Goal: Task Accomplishment & Management: Manage account settings

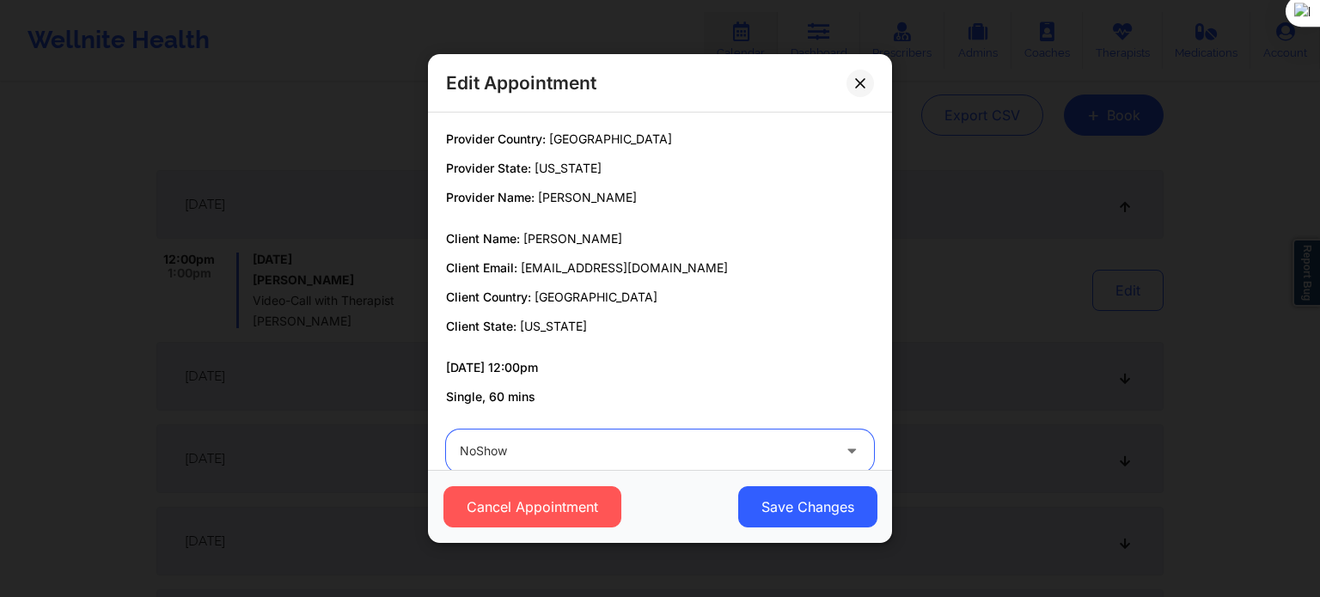
scroll to position [32, 0]
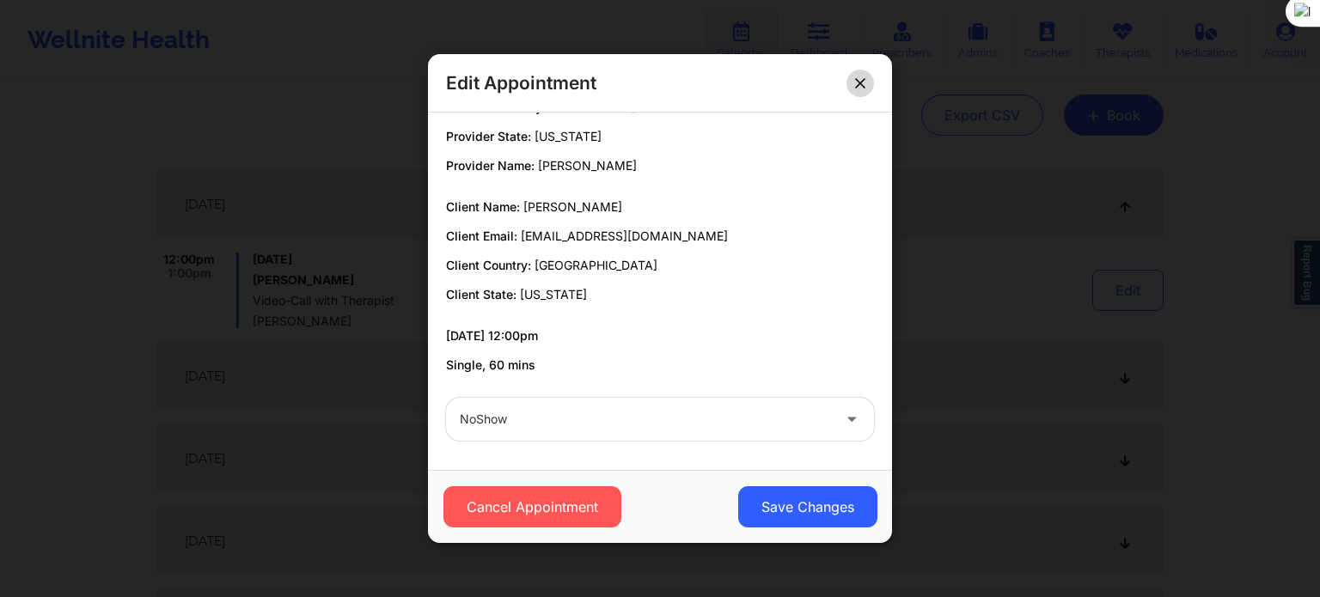
click at [866, 73] on button at bounding box center [861, 84] width 28 height 28
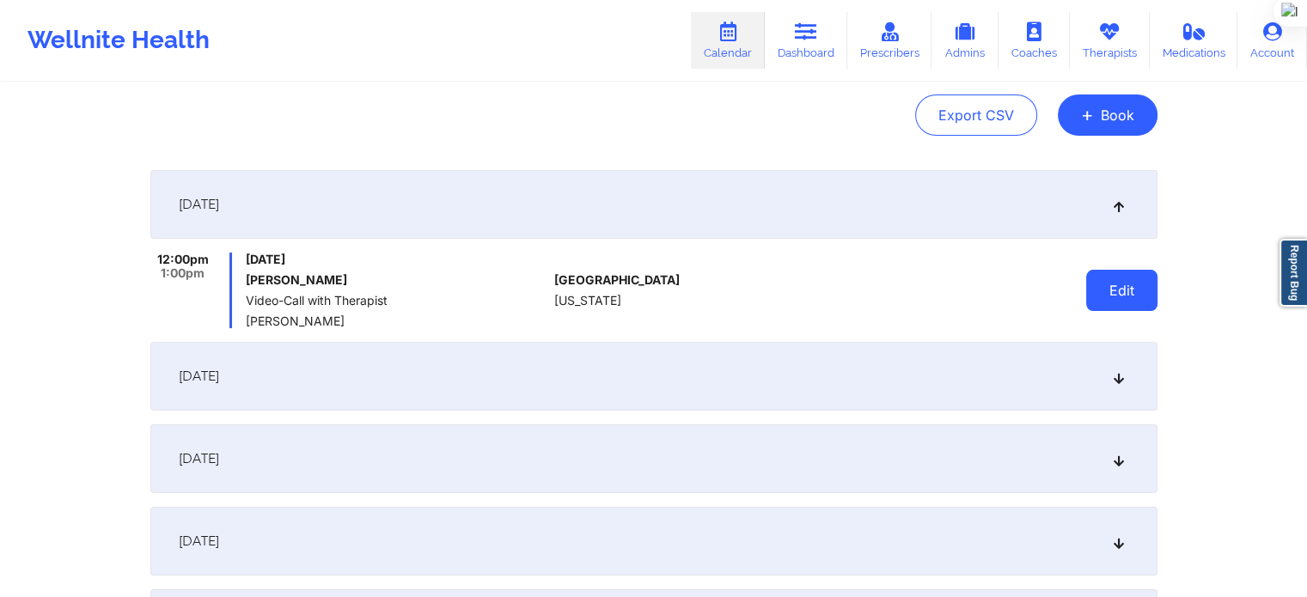
click at [1118, 297] on button "Edit" at bounding box center [1122, 290] width 71 height 41
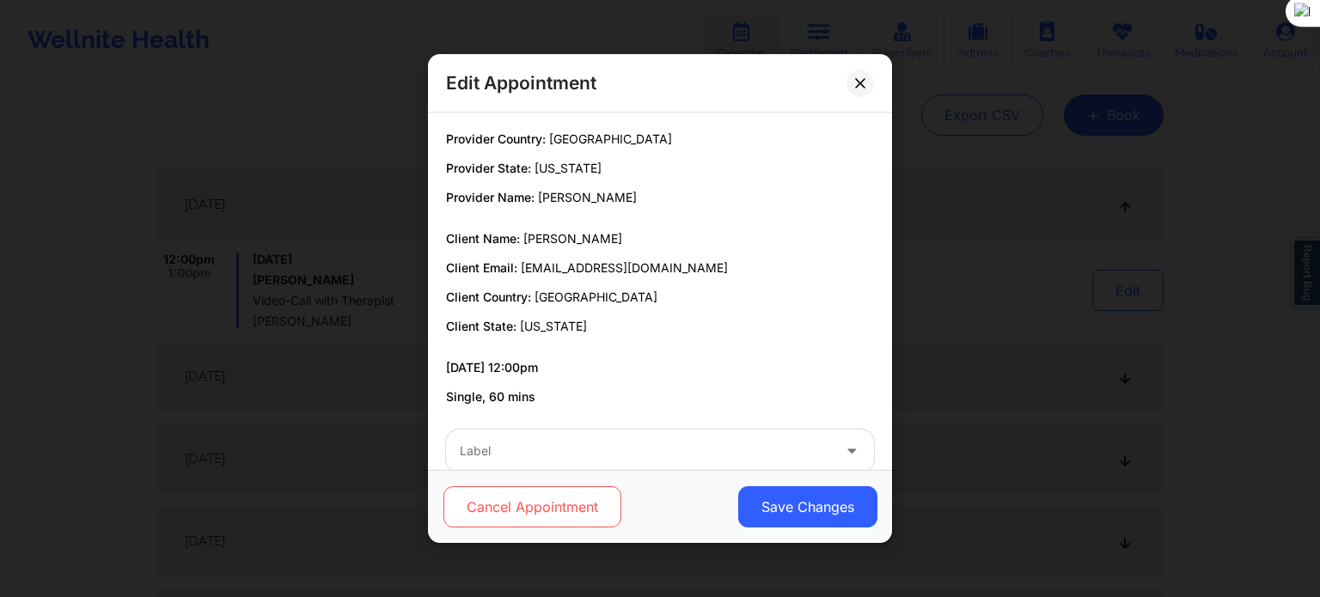
click at [508, 515] on button "Cancel Appointment" at bounding box center [533, 507] width 178 height 41
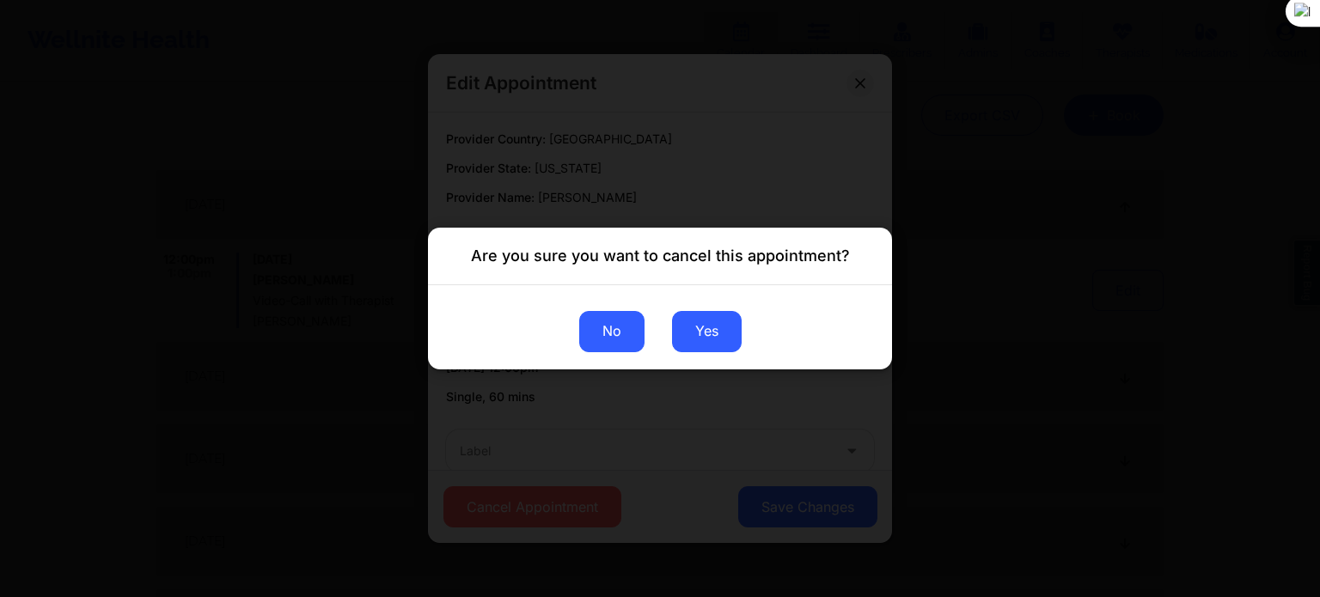
click at [599, 338] on button "No" at bounding box center [611, 331] width 65 height 41
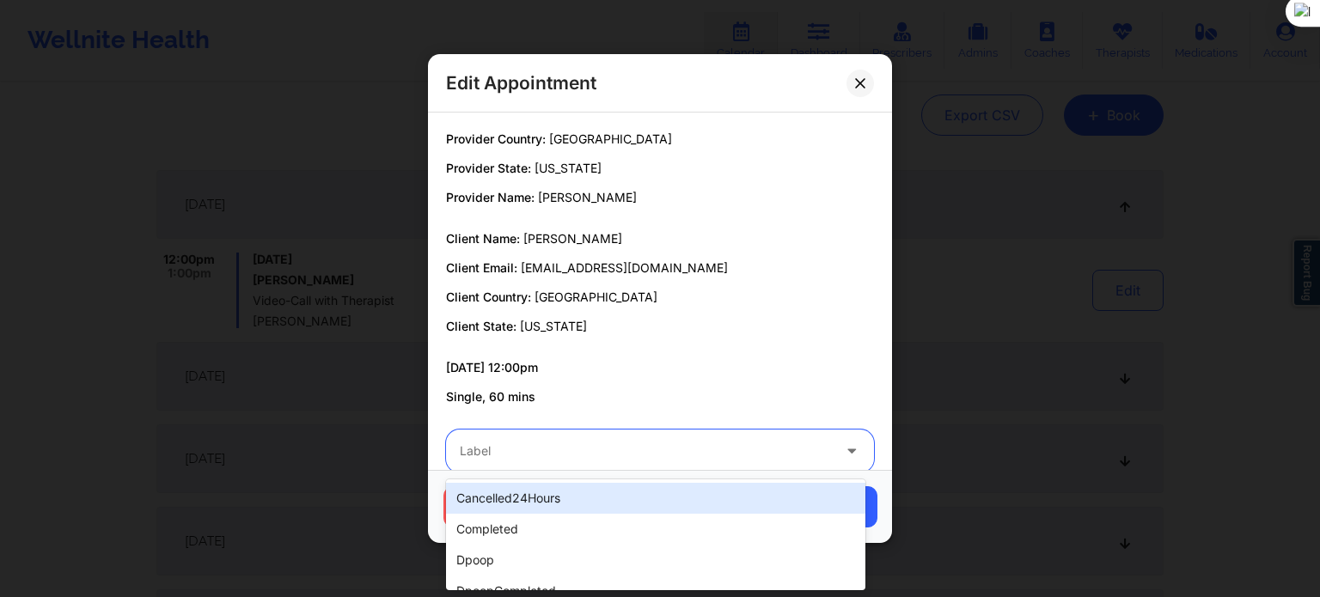
click at [569, 460] on div at bounding box center [645, 451] width 371 height 21
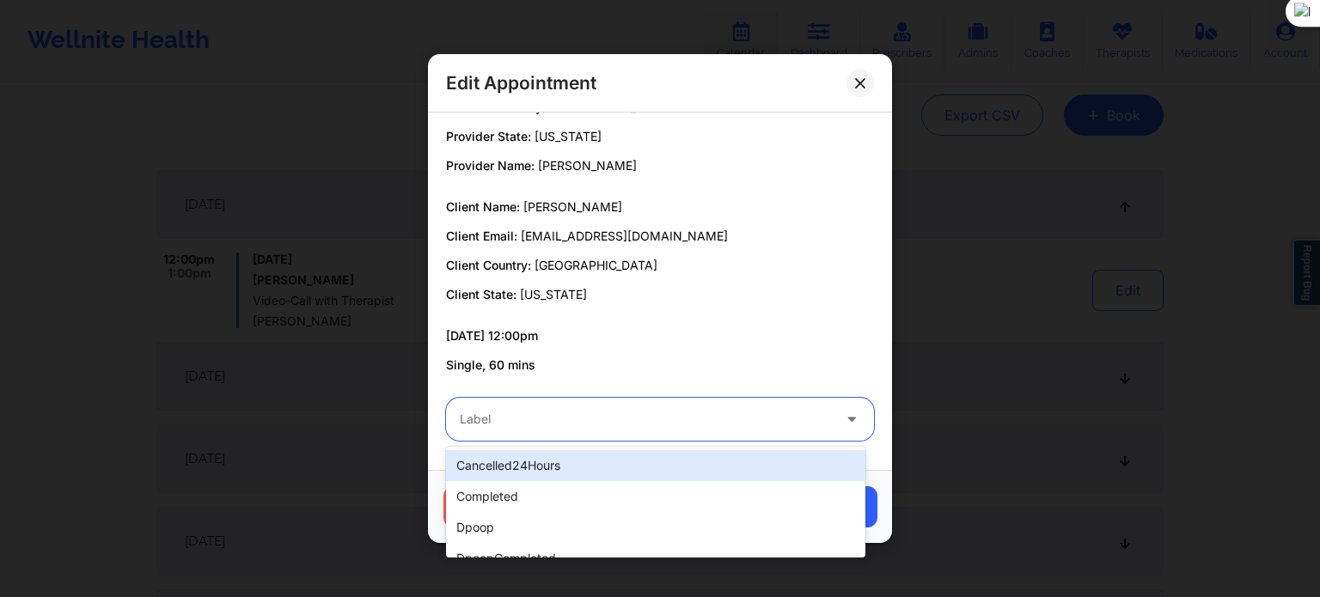
click at [560, 461] on div "cancelled24Hours" at bounding box center [655, 465] width 419 height 31
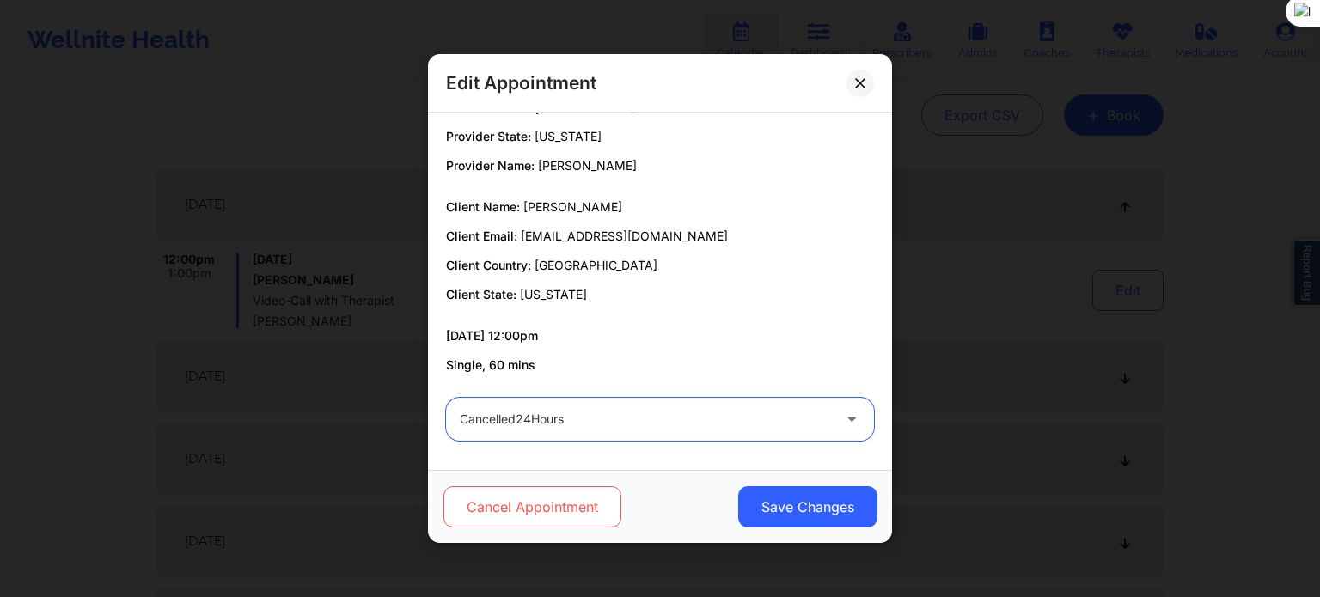
click at [561, 512] on button "Cancel Appointment" at bounding box center [533, 507] width 178 height 41
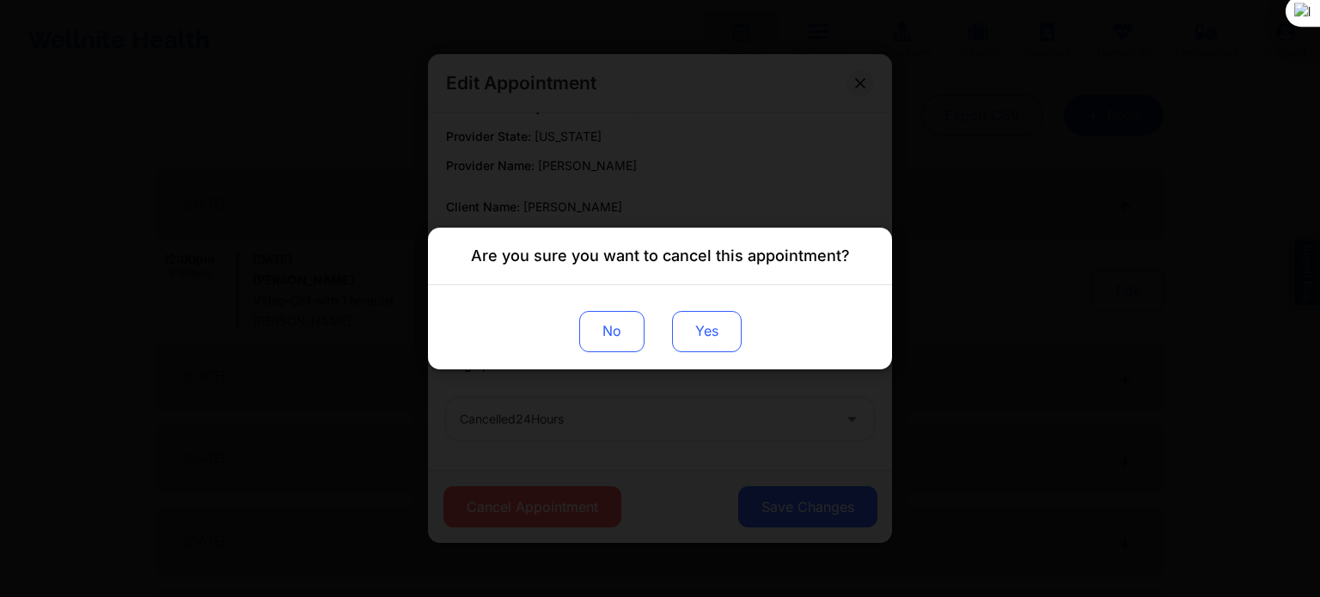
click at [714, 325] on button "Yes" at bounding box center [707, 331] width 70 height 41
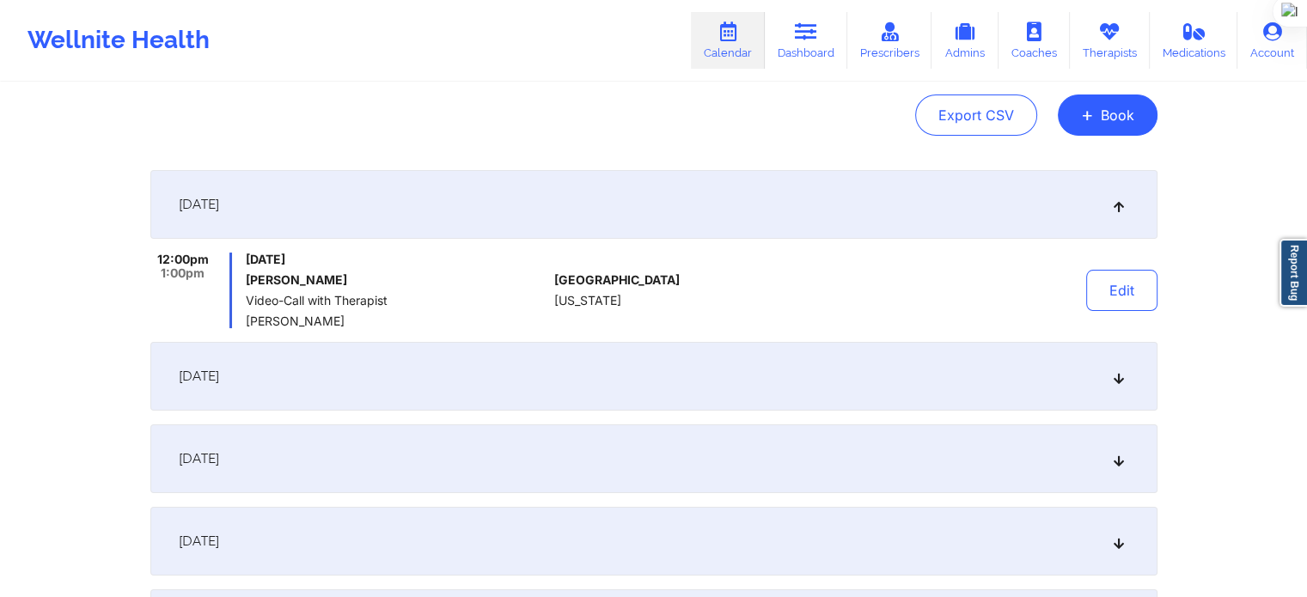
click at [551, 156] on div "Provider Role Therapist Therapist Michael Gardner Date Select Date syrtaylor22@…" at bounding box center [654, 420] width 1032 height 1017
click at [481, 266] on div "Wednesday, September 24, 2025 Syreeta Robinson Video-Call with Therapist Michae…" at bounding box center [397, 291] width 302 height 76
click at [458, 303] on span "Video-Call with Therapist" at bounding box center [397, 301] width 302 height 14
